Goal: Find specific page/section: Locate a particular part of the current website

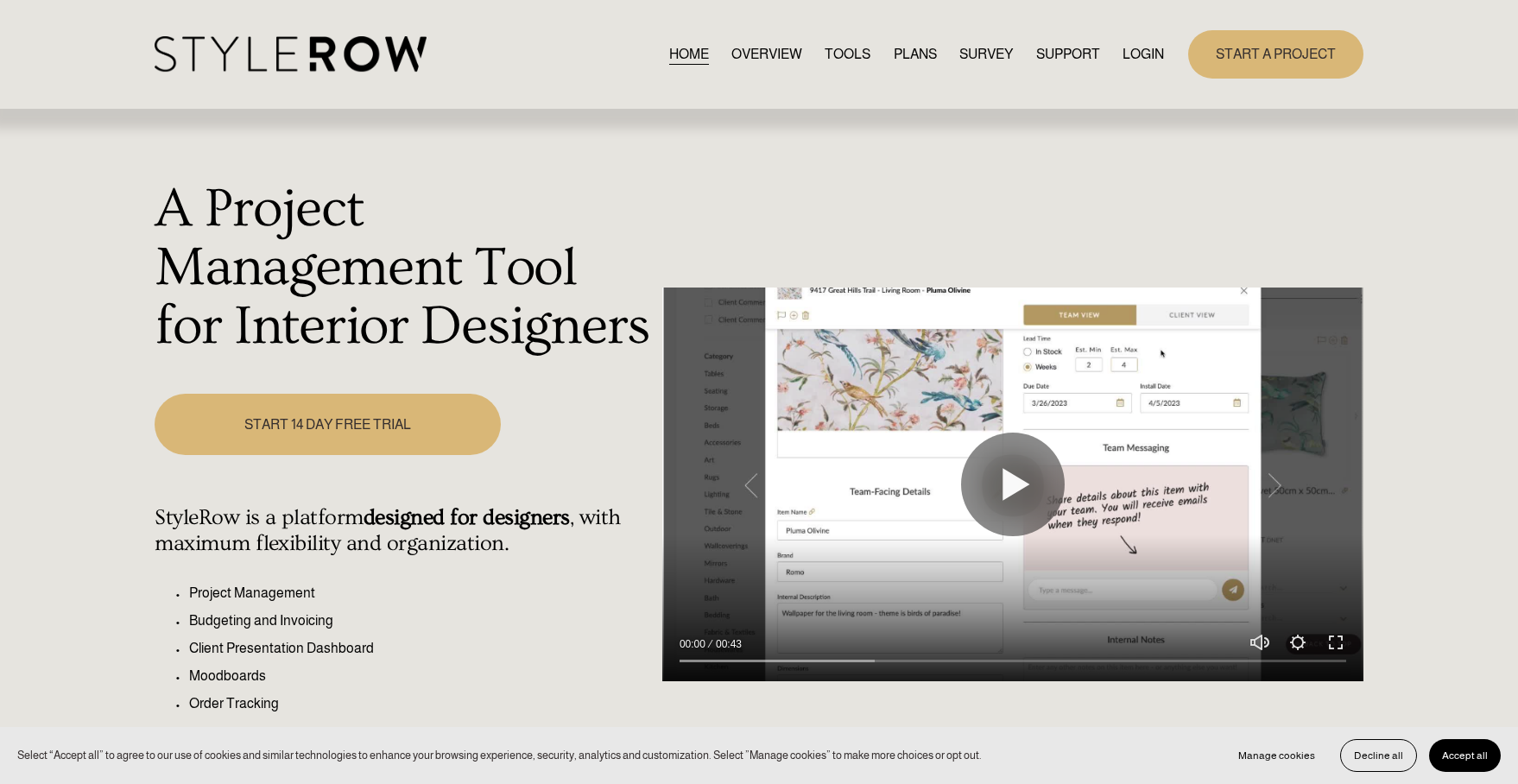
click at [1146, 53] on link "LOGIN" at bounding box center [1144, 53] width 41 height 23
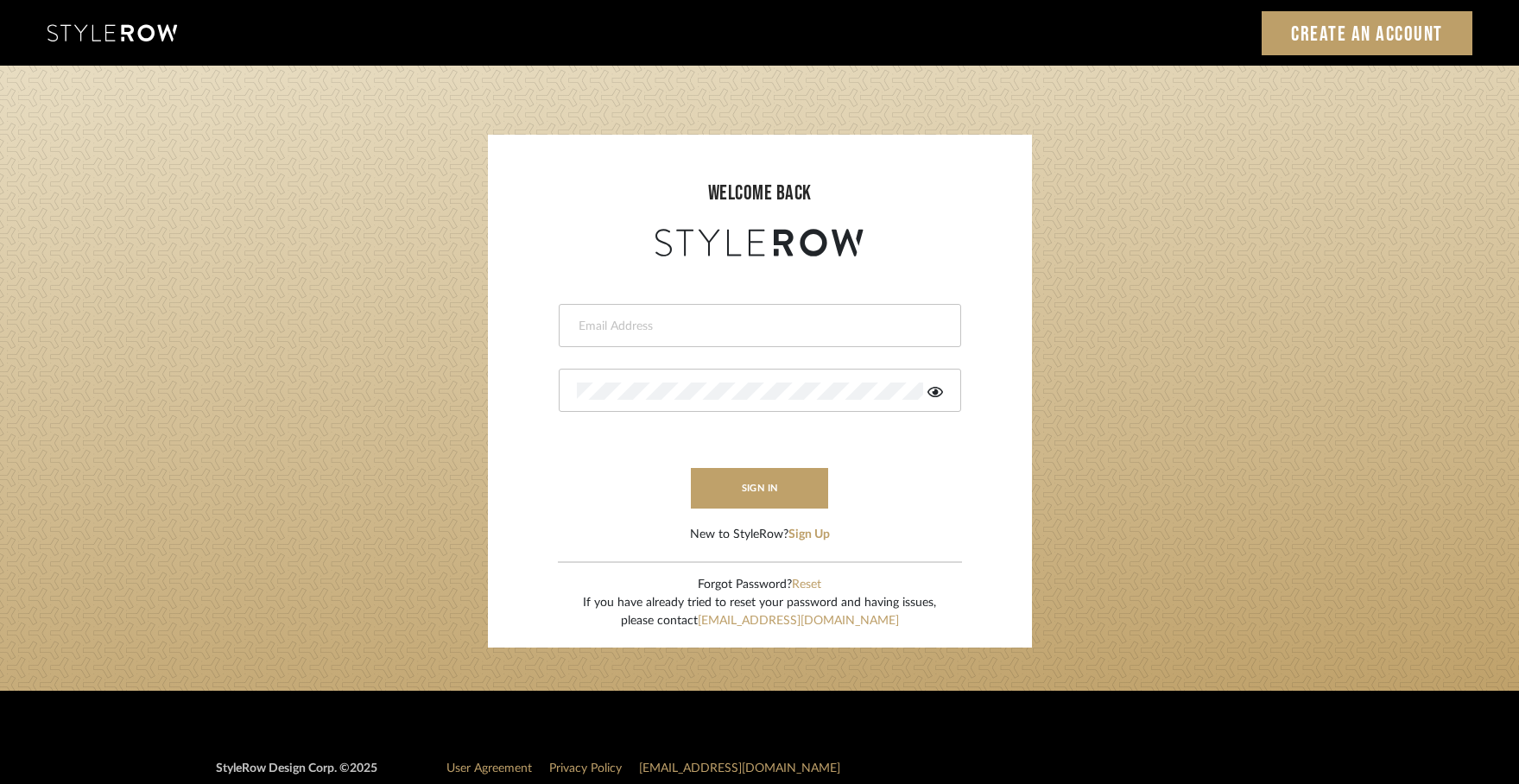
type input "[PERSON_NAME][EMAIL_ADDRESS][DOMAIN_NAME]"
click at [790, 485] on button "sign in" at bounding box center [760, 487] width 139 height 40
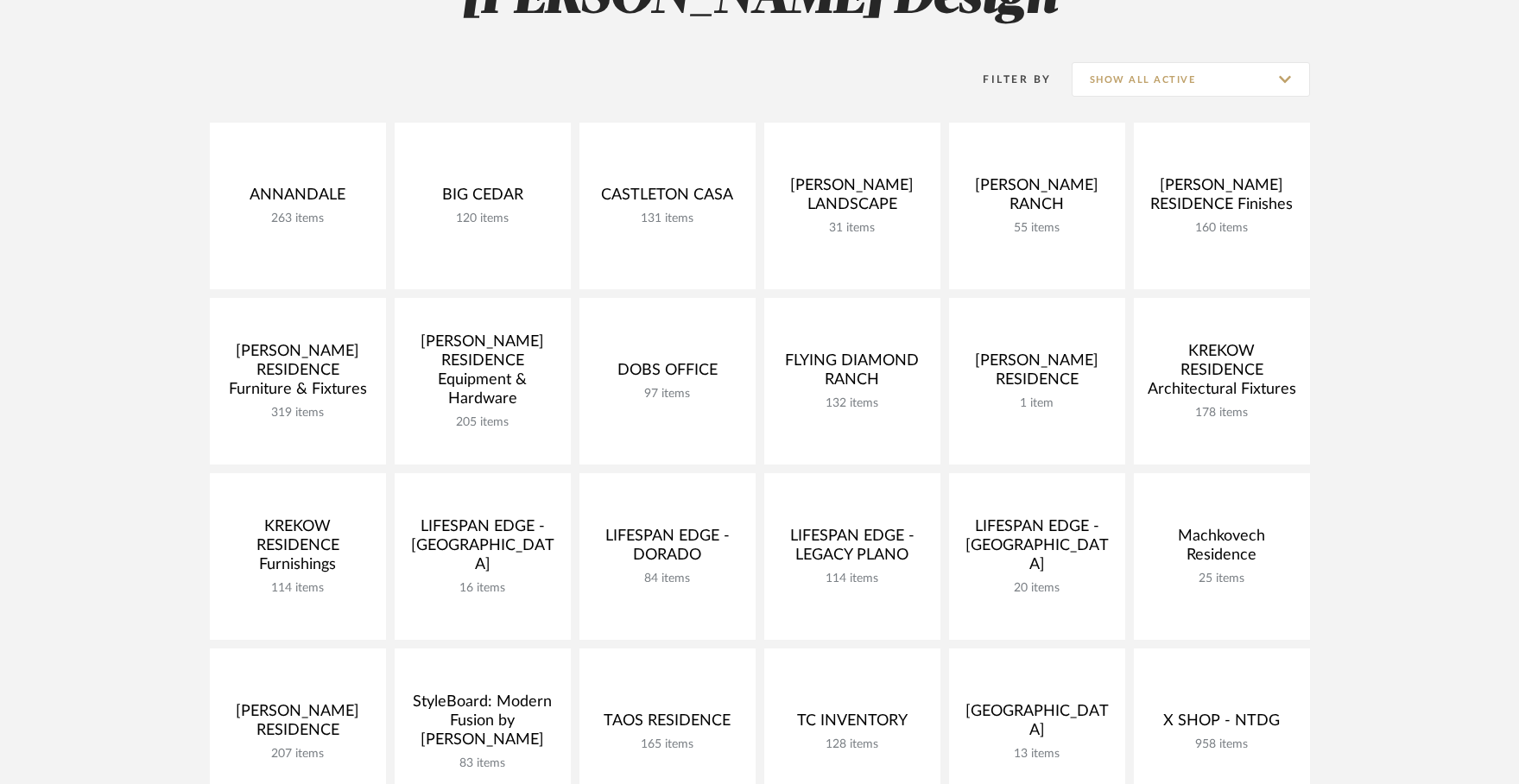
scroll to position [319, 0]
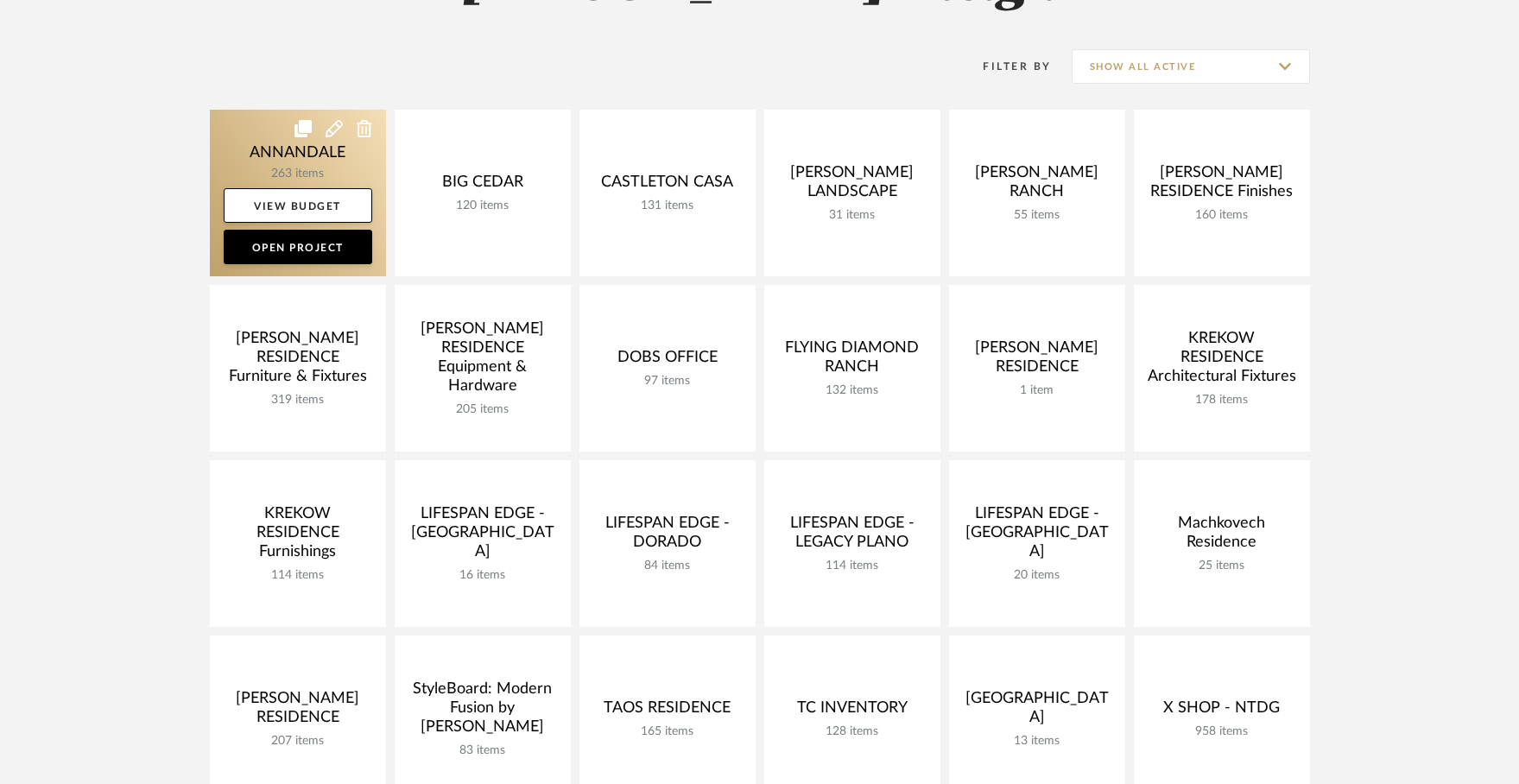
click at [299, 155] on link at bounding box center [298, 193] width 176 height 167
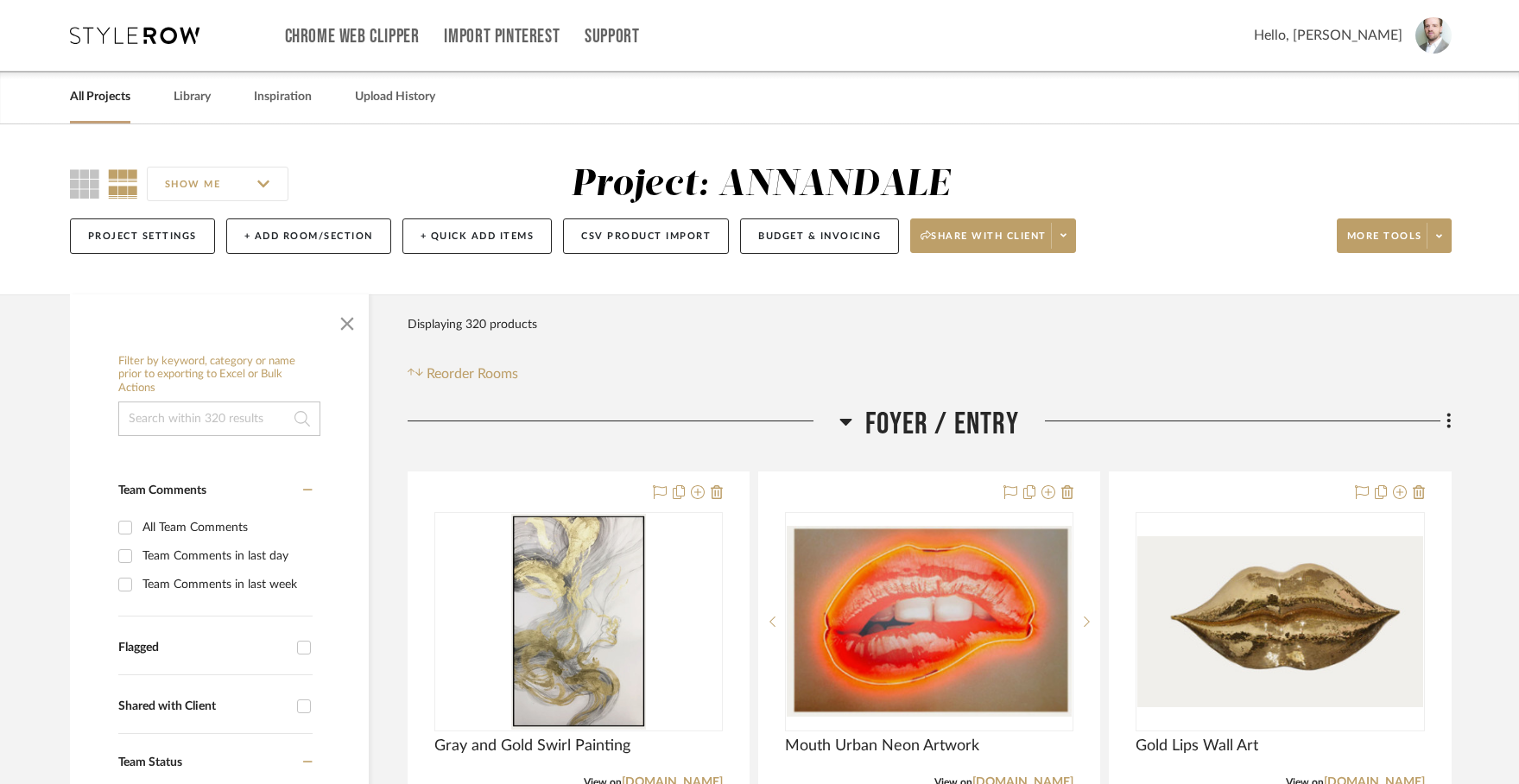
click at [230, 419] on input at bounding box center [219, 418] width 202 height 35
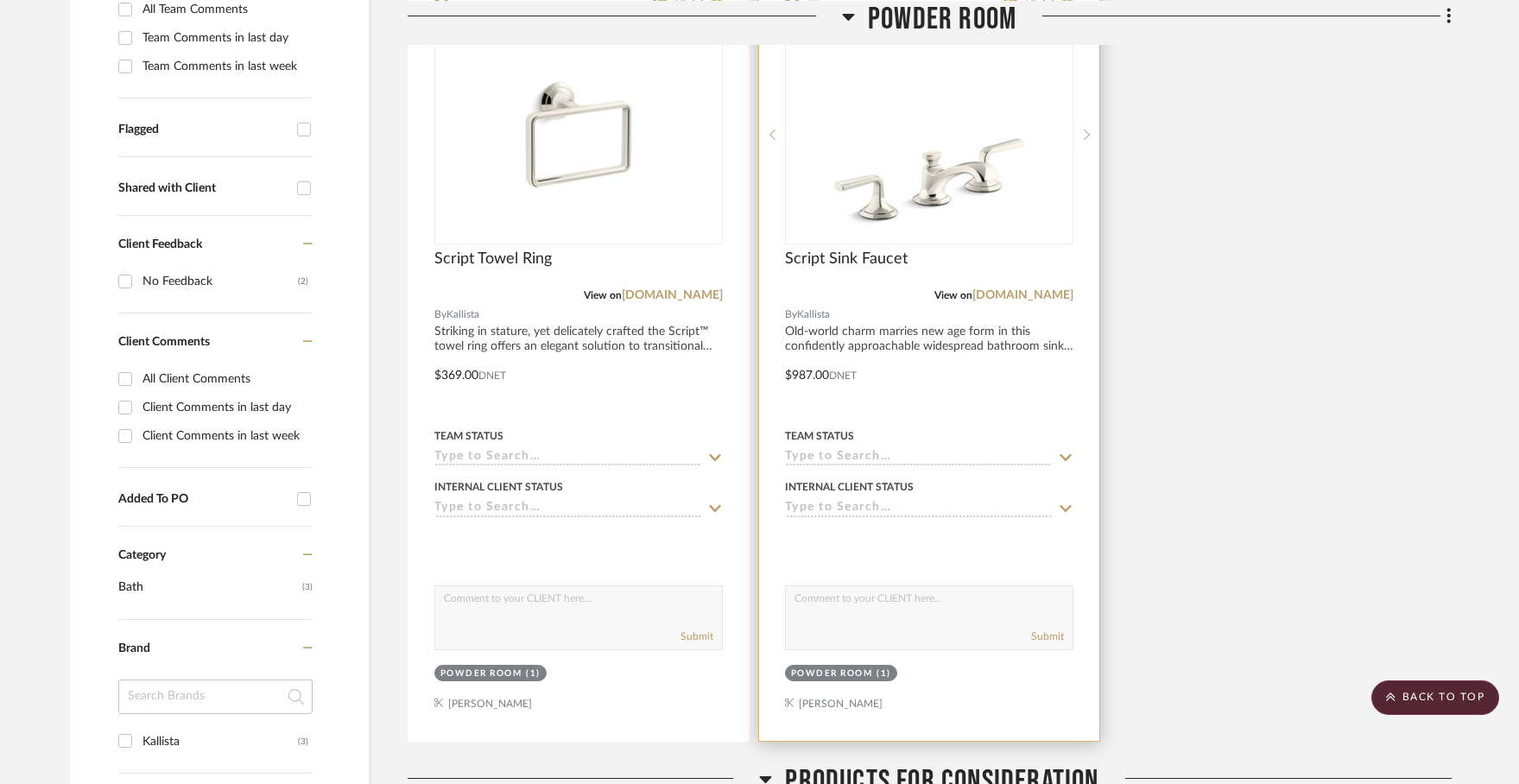
scroll to position [546, 0]
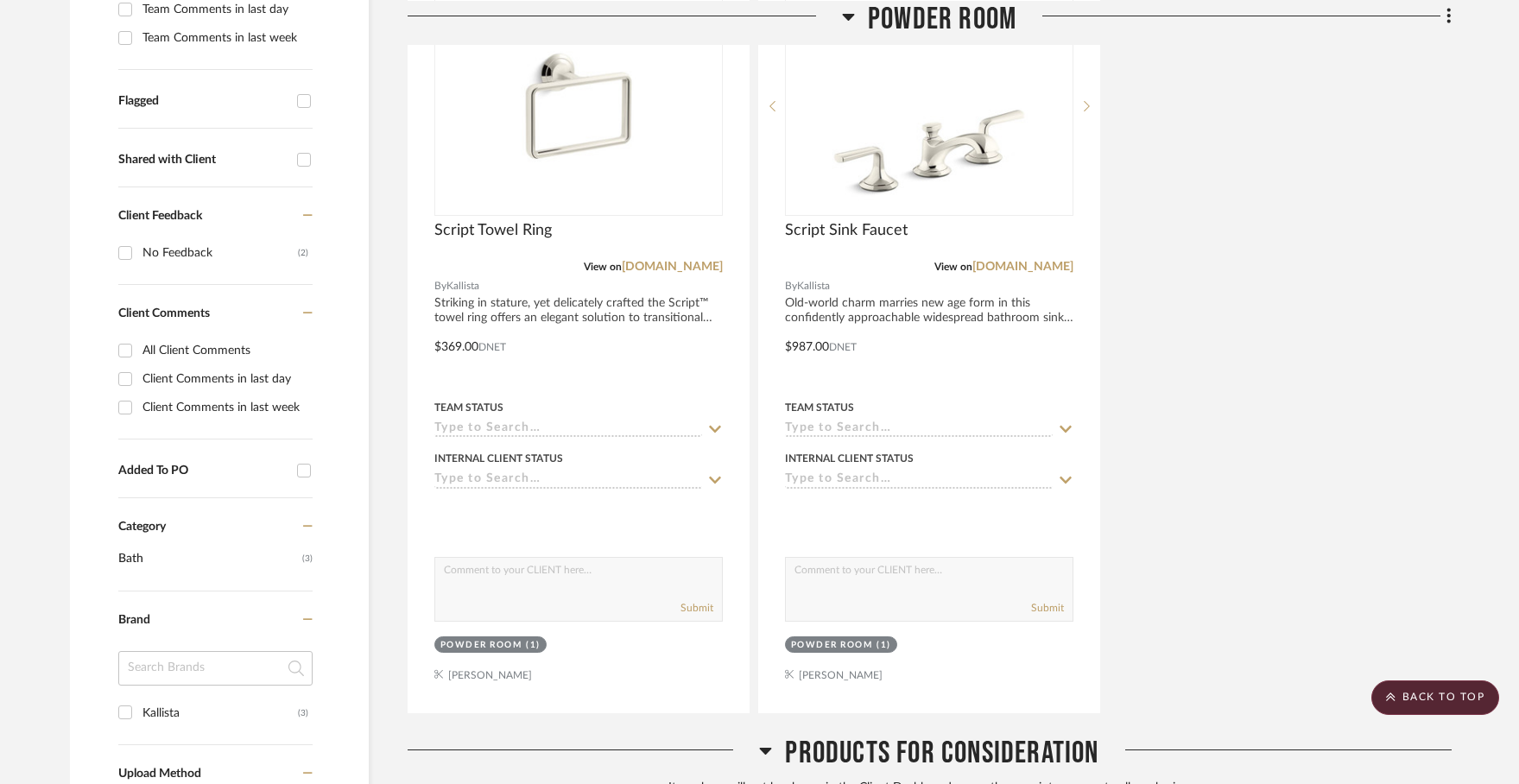
type input "Kallista"
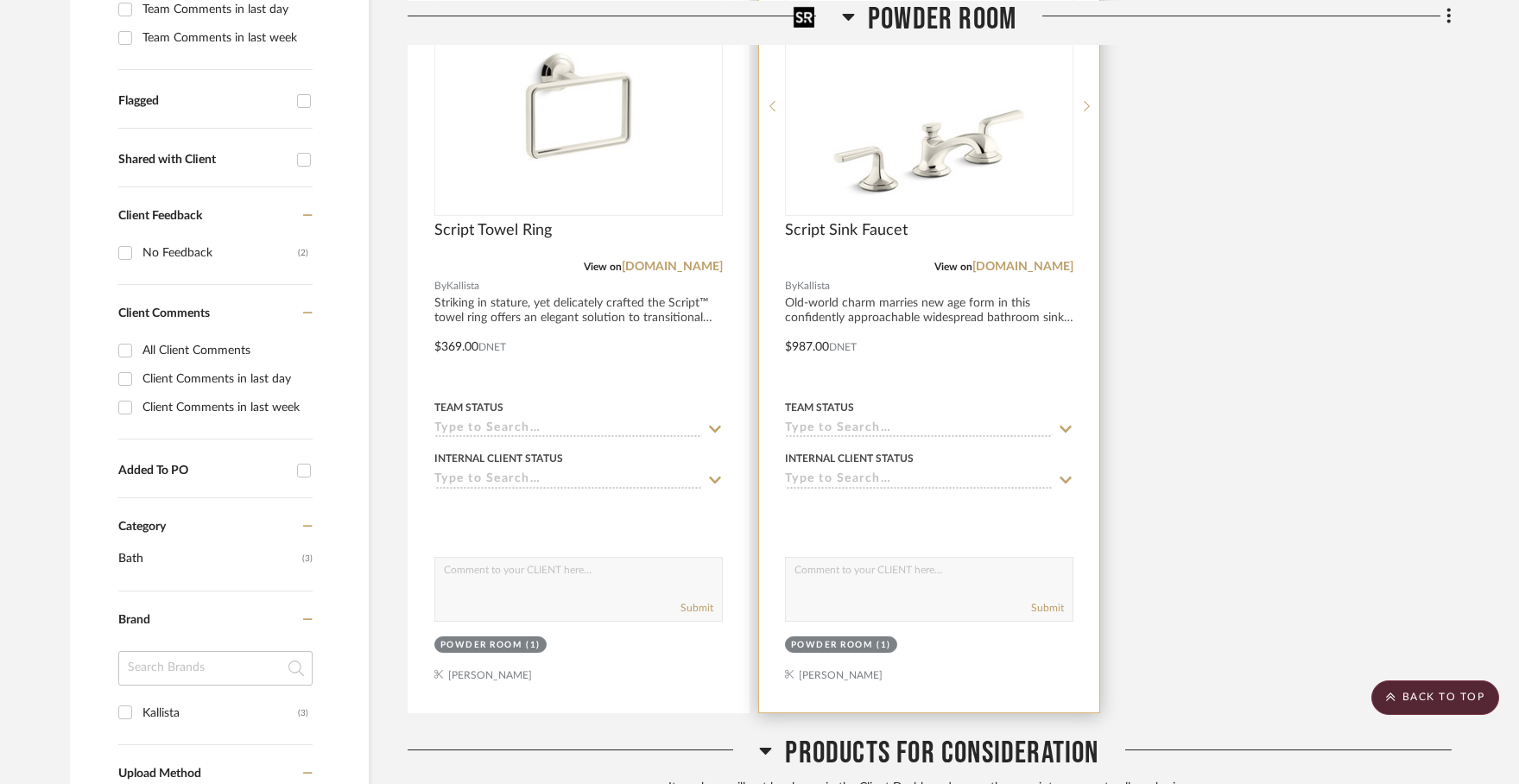
click at [0, 0] on img at bounding box center [0, 0] width 0 height 0
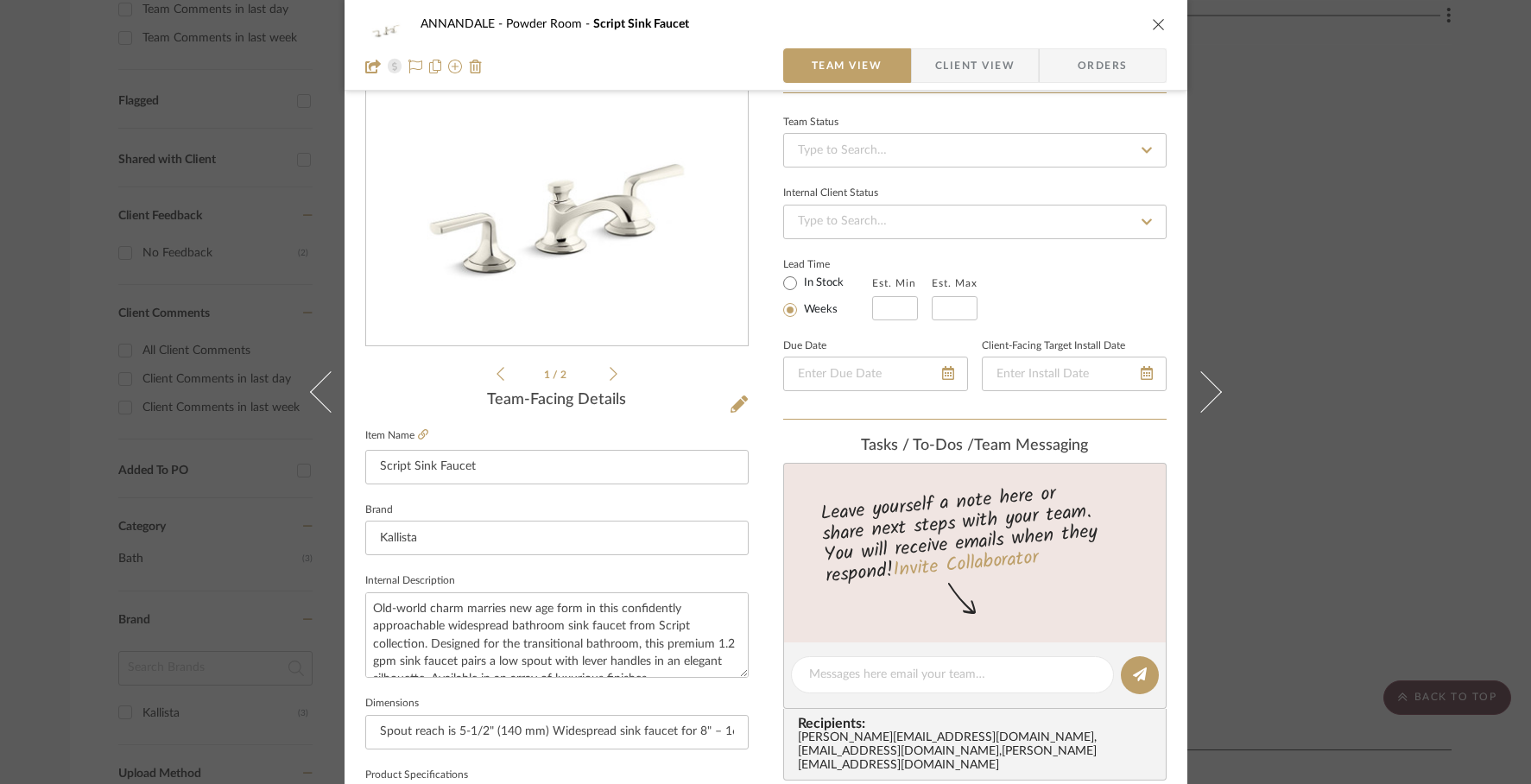
scroll to position [180, 0]
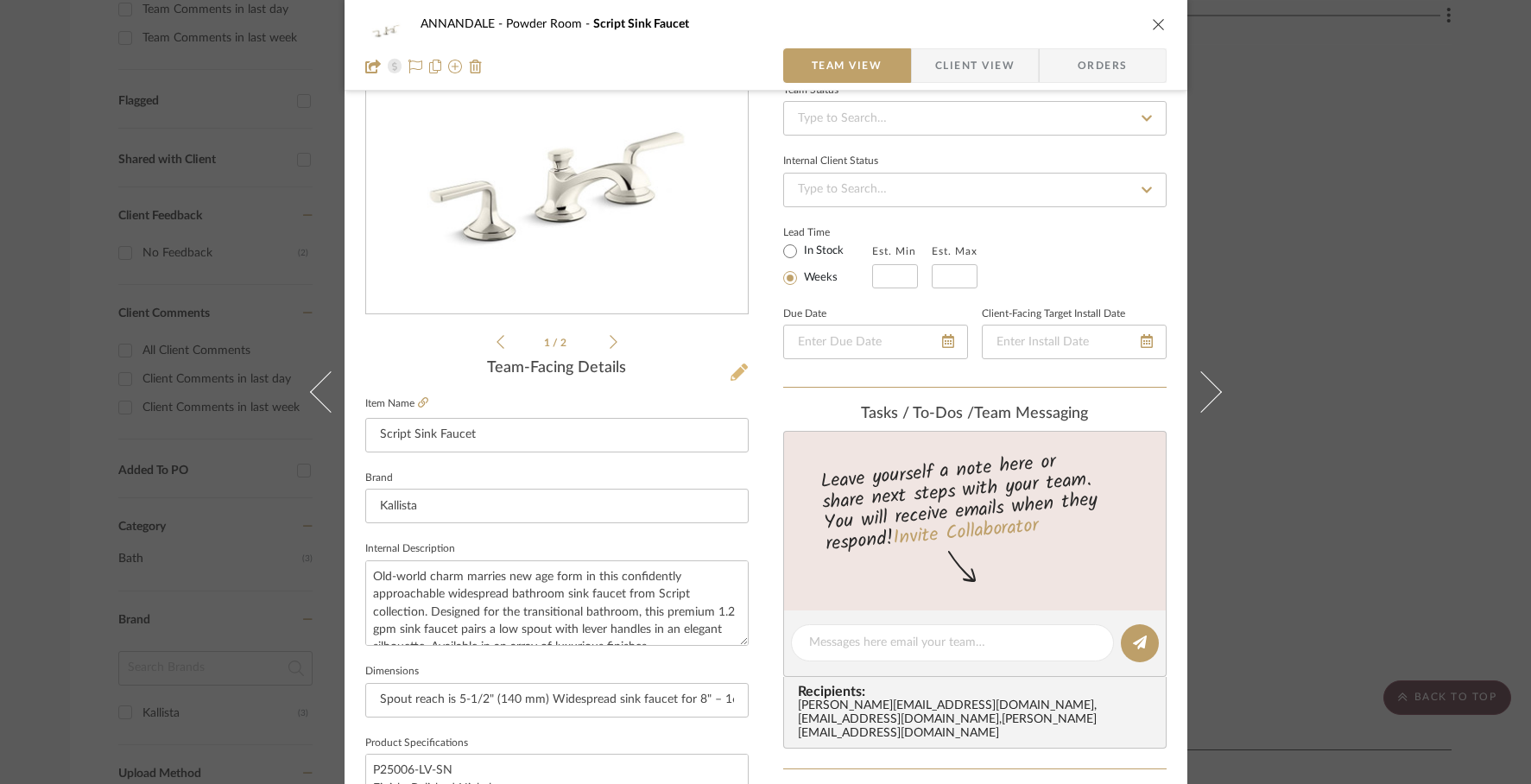
click at [731, 377] on icon at bounding box center [739, 371] width 17 height 17
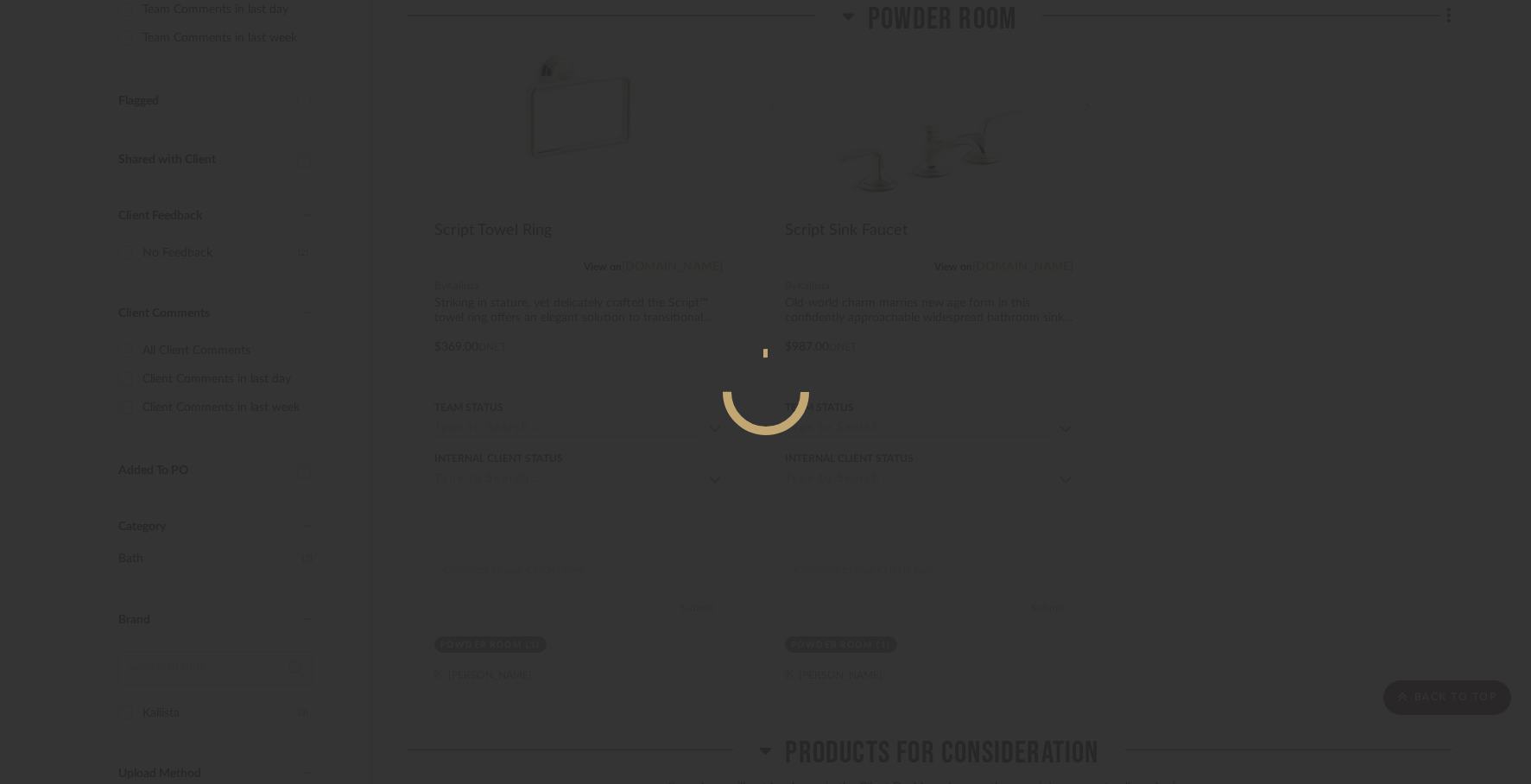
scroll to position [0, 0]
